Goal: Use online tool/utility: Utilize a website feature to perform a specific function

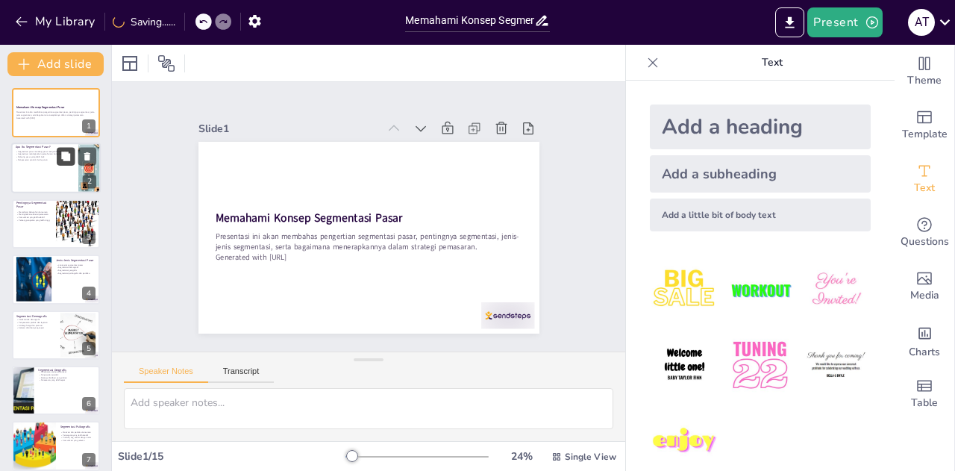
click at [56, 160] on div "Apa Itu Segmentasi Pasar? Segmentasi pasar membagi pasar menjadi kelompok kecil…" at bounding box center [56, 168] width 90 height 51
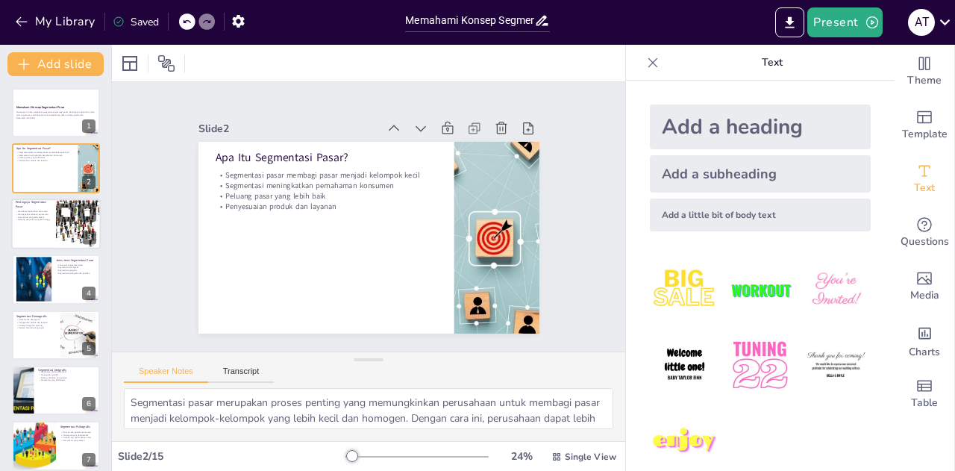
click at [54, 213] on div at bounding box center [56, 223] width 90 height 51
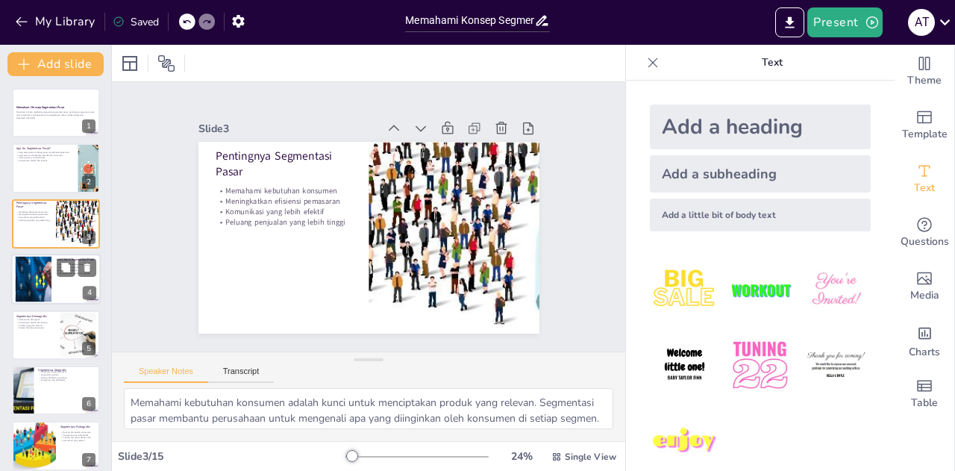
click at [44, 284] on div at bounding box center [33, 280] width 68 height 46
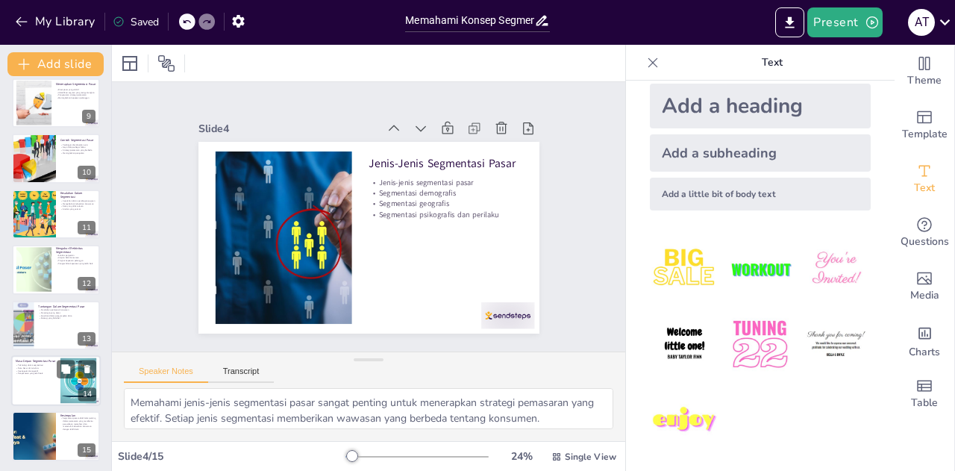
scroll to position [455, 0]
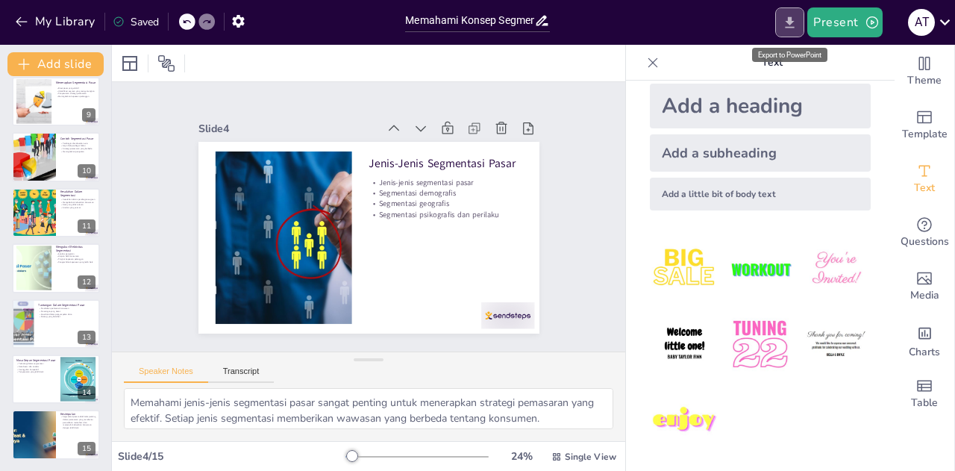
click at [793, 22] on icon "Export to PowerPoint" at bounding box center [790, 21] width 9 height 11
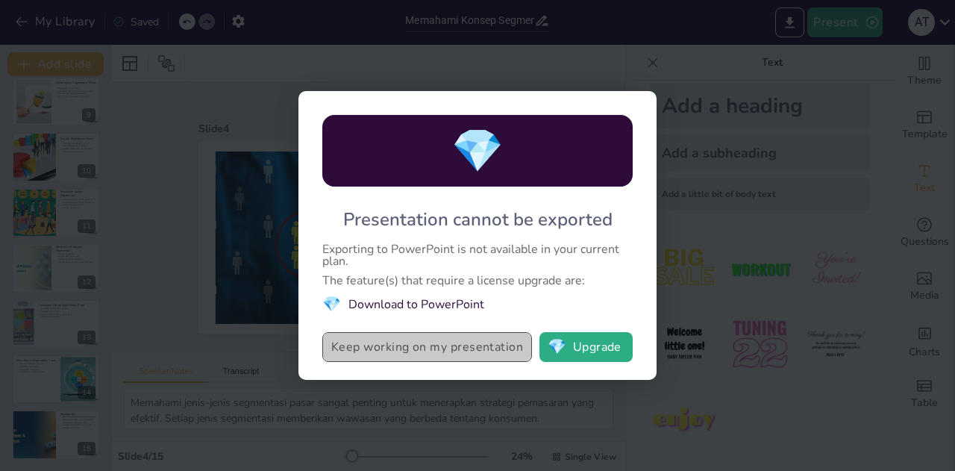
click at [442, 348] on button "Keep working on my presentation" at bounding box center [427, 347] width 210 height 30
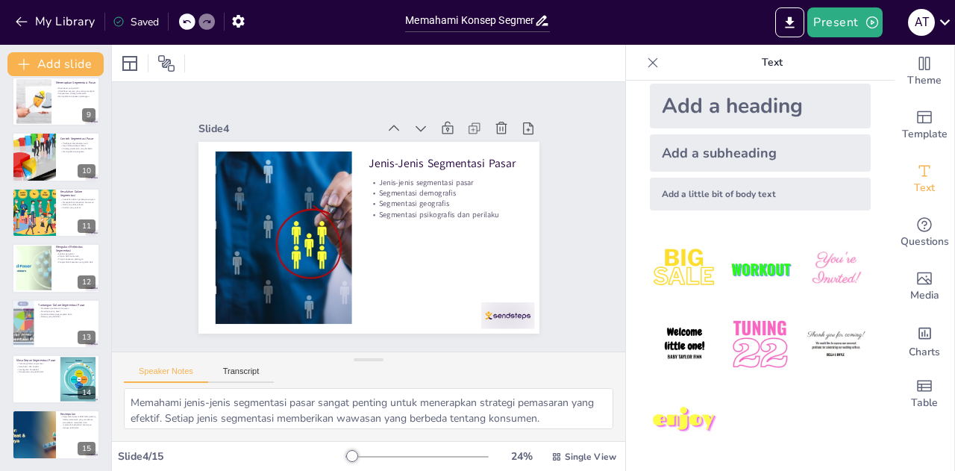
click at [645, 65] on icon at bounding box center [652, 62] width 15 height 15
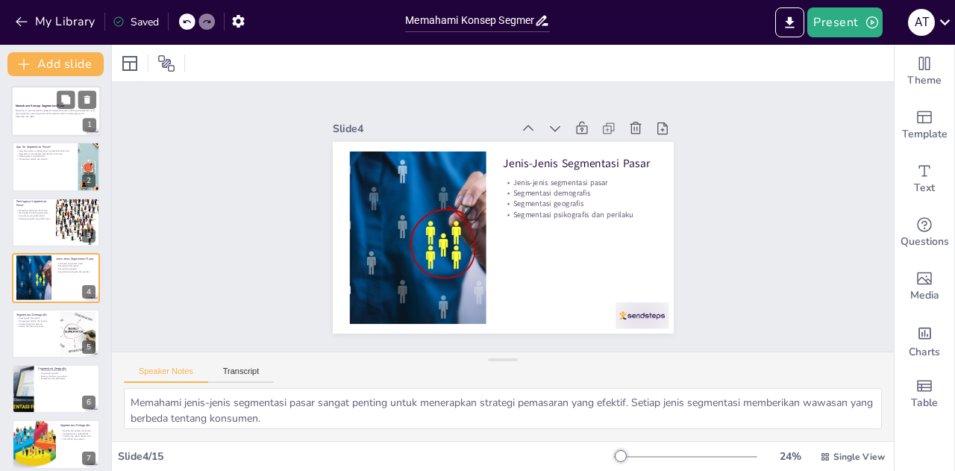
scroll to position [0, 0]
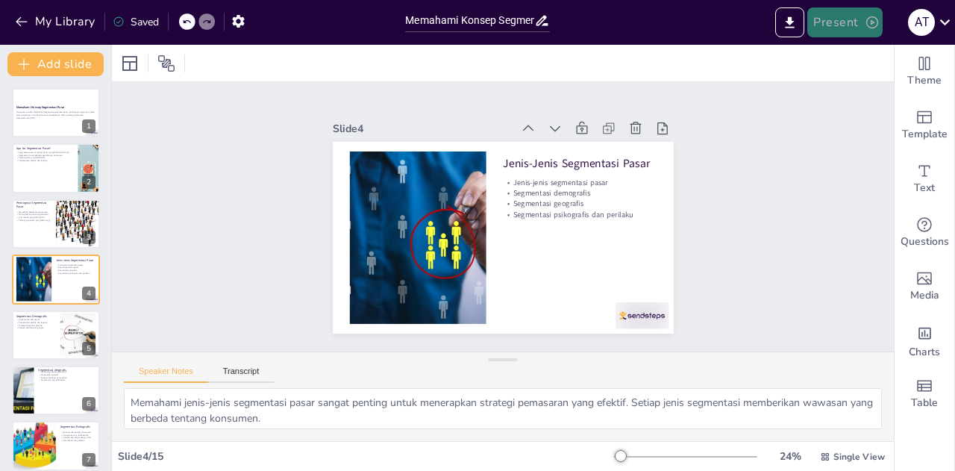
click at [843, 19] on button "Present" at bounding box center [844, 22] width 75 height 30
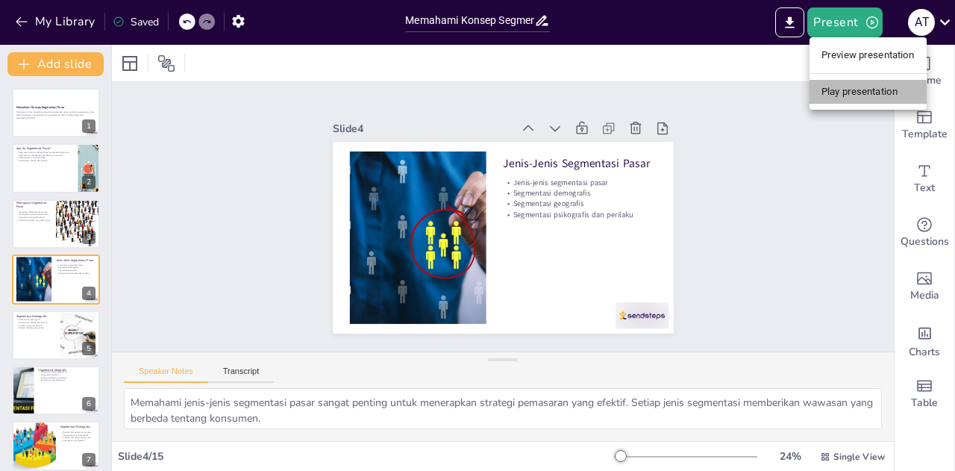
click at [834, 90] on li "Play presentation" at bounding box center [868, 92] width 117 height 24
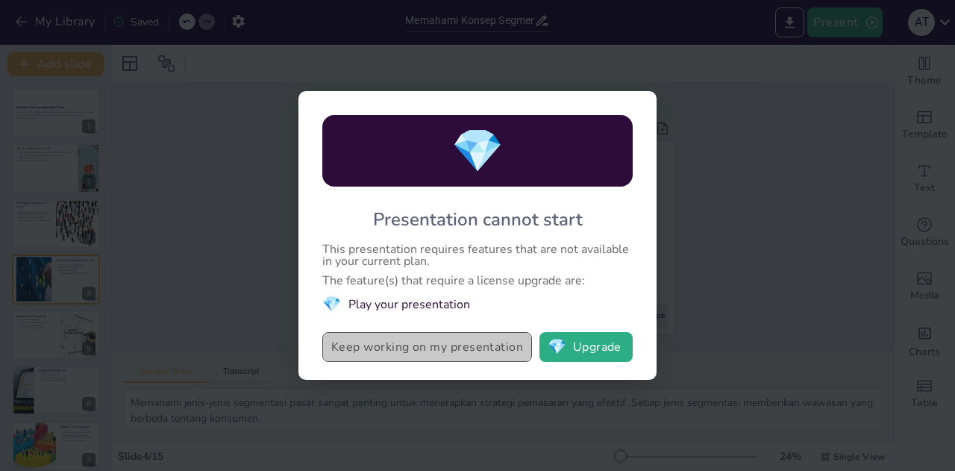
click at [470, 350] on button "Keep working on my presentation" at bounding box center [427, 347] width 210 height 30
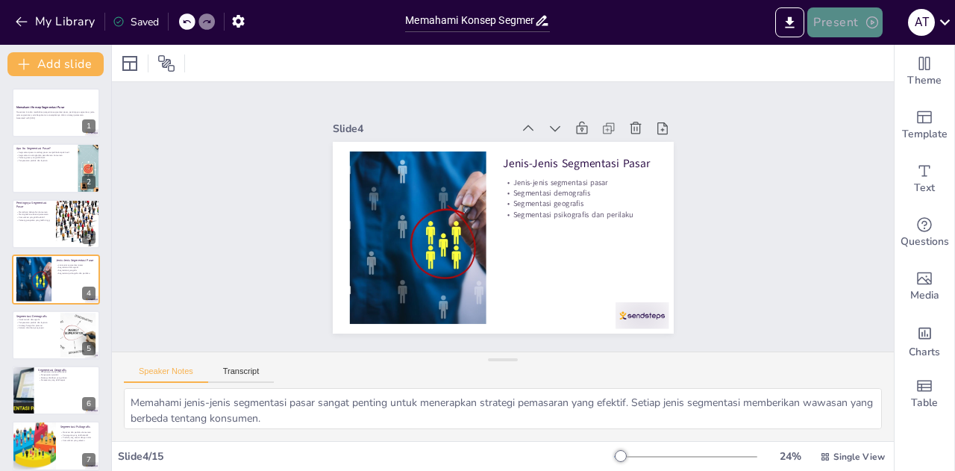
click at [854, 23] on button "Present" at bounding box center [844, 22] width 75 height 30
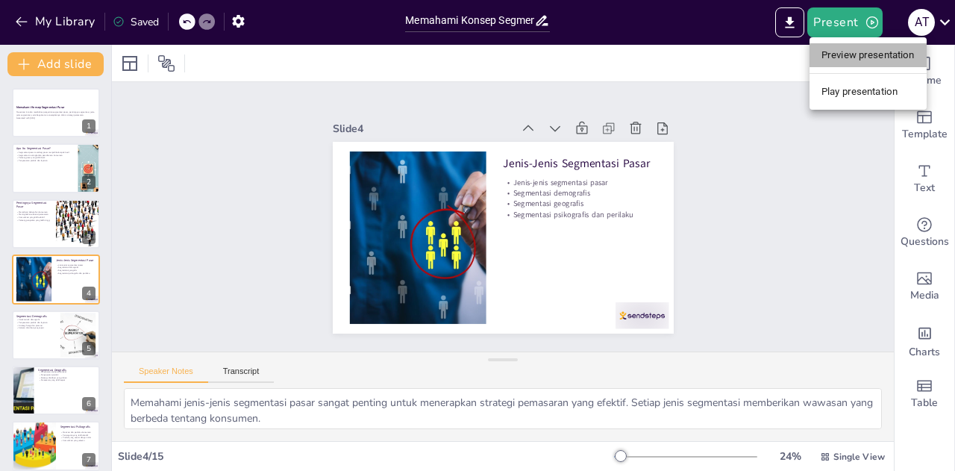
click at [825, 57] on li "Preview presentation" at bounding box center [868, 55] width 117 height 24
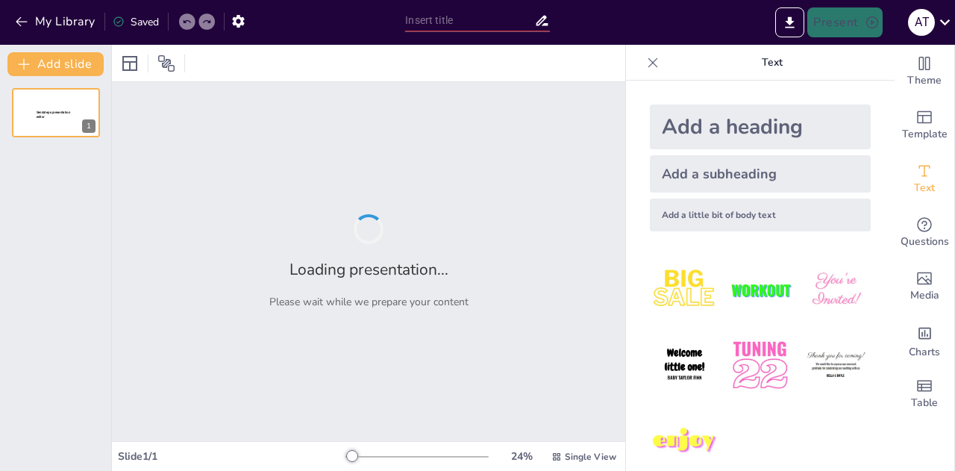
type input "Memahami Konsep Segmentasi Pasar"
